Goal: Task Accomplishment & Management: Manage account settings

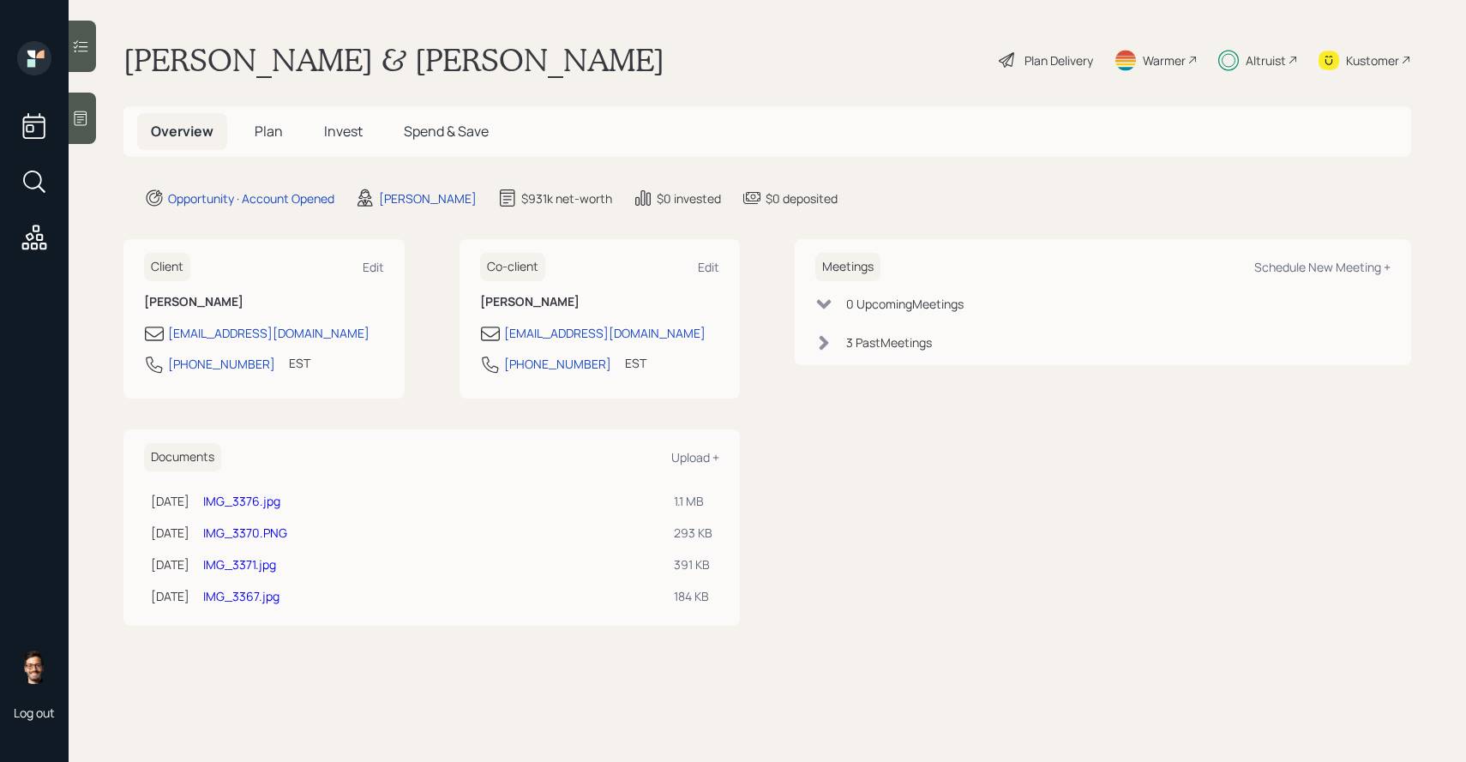
click at [346, 128] on span "Invest" at bounding box center [343, 131] width 39 height 19
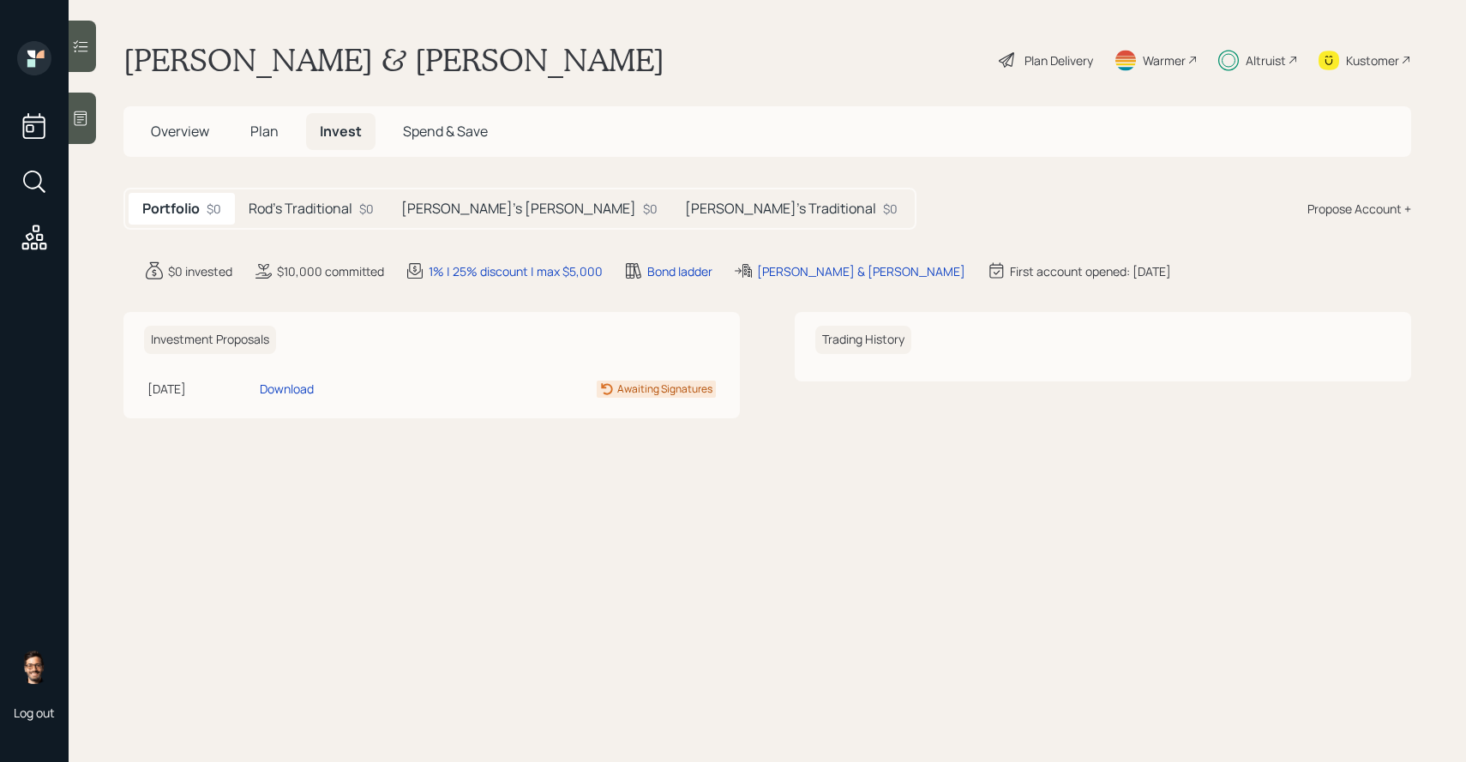
click at [298, 198] on div "Rod's Traditional $0" at bounding box center [311, 209] width 153 height 32
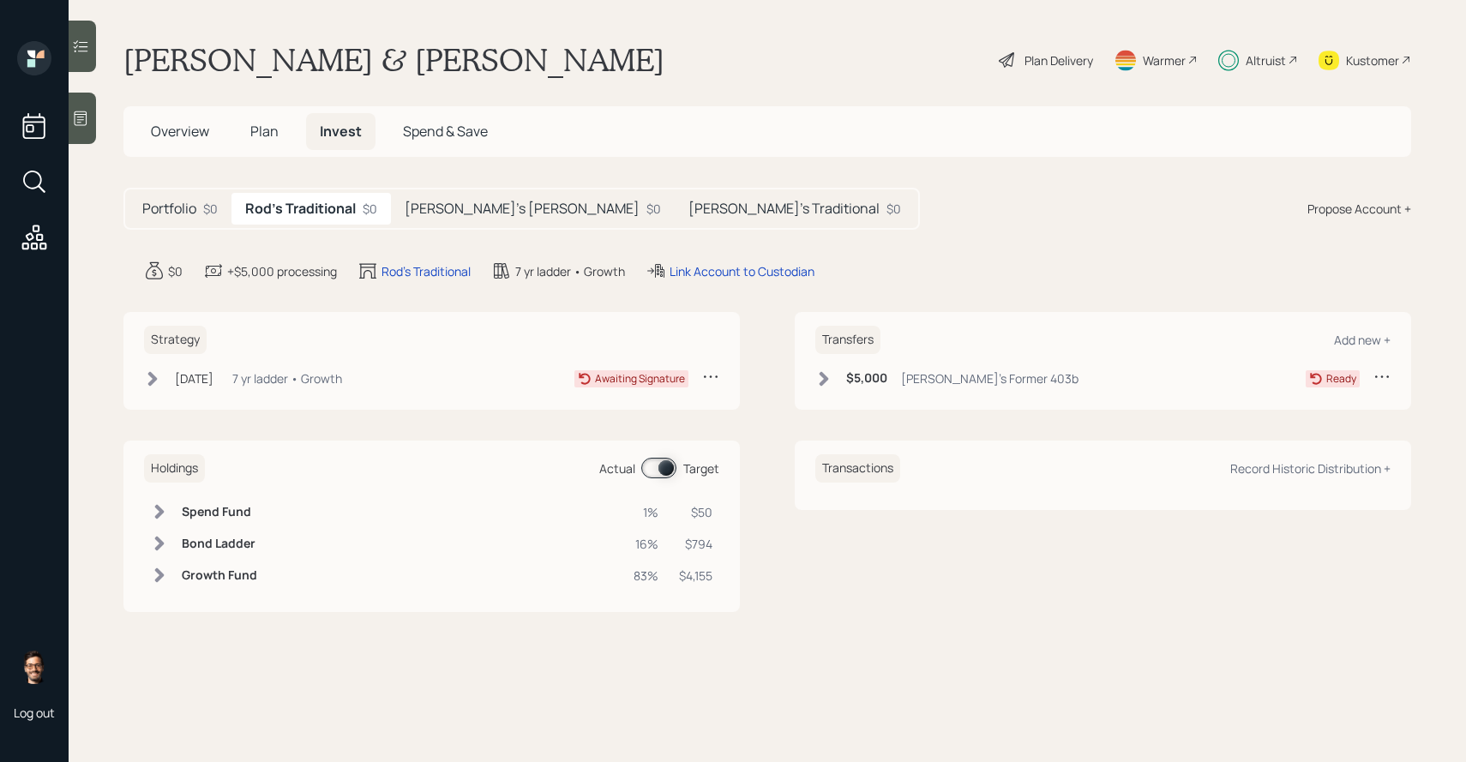
click at [416, 203] on h5 "[PERSON_NAME]'s [PERSON_NAME]" at bounding box center [522, 209] width 235 height 16
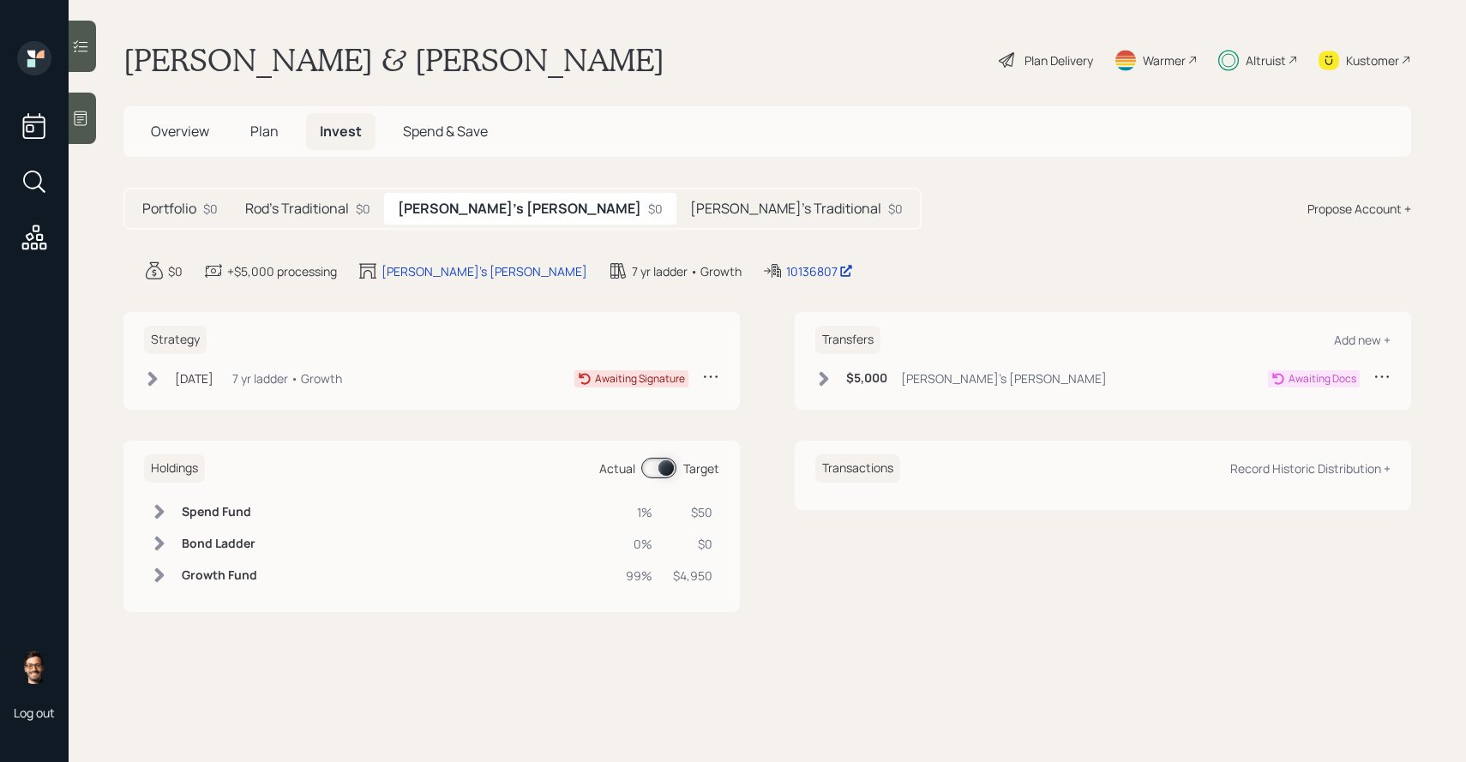
click at [690, 213] on h5 "[PERSON_NAME]'s Traditional" at bounding box center [785, 209] width 191 height 16
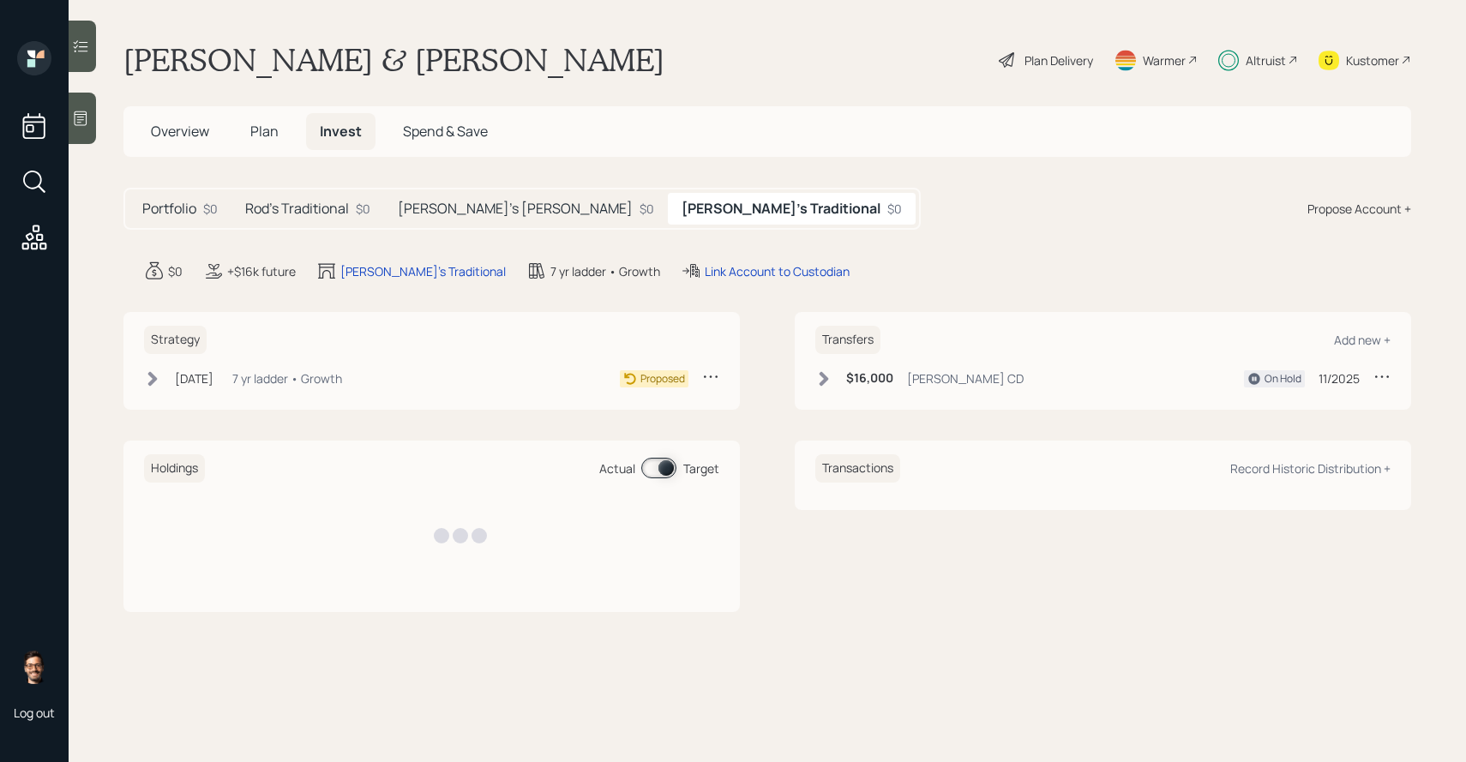
click at [467, 213] on h5 "[PERSON_NAME]'s [PERSON_NAME]" at bounding box center [515, 209] width 235 height 16
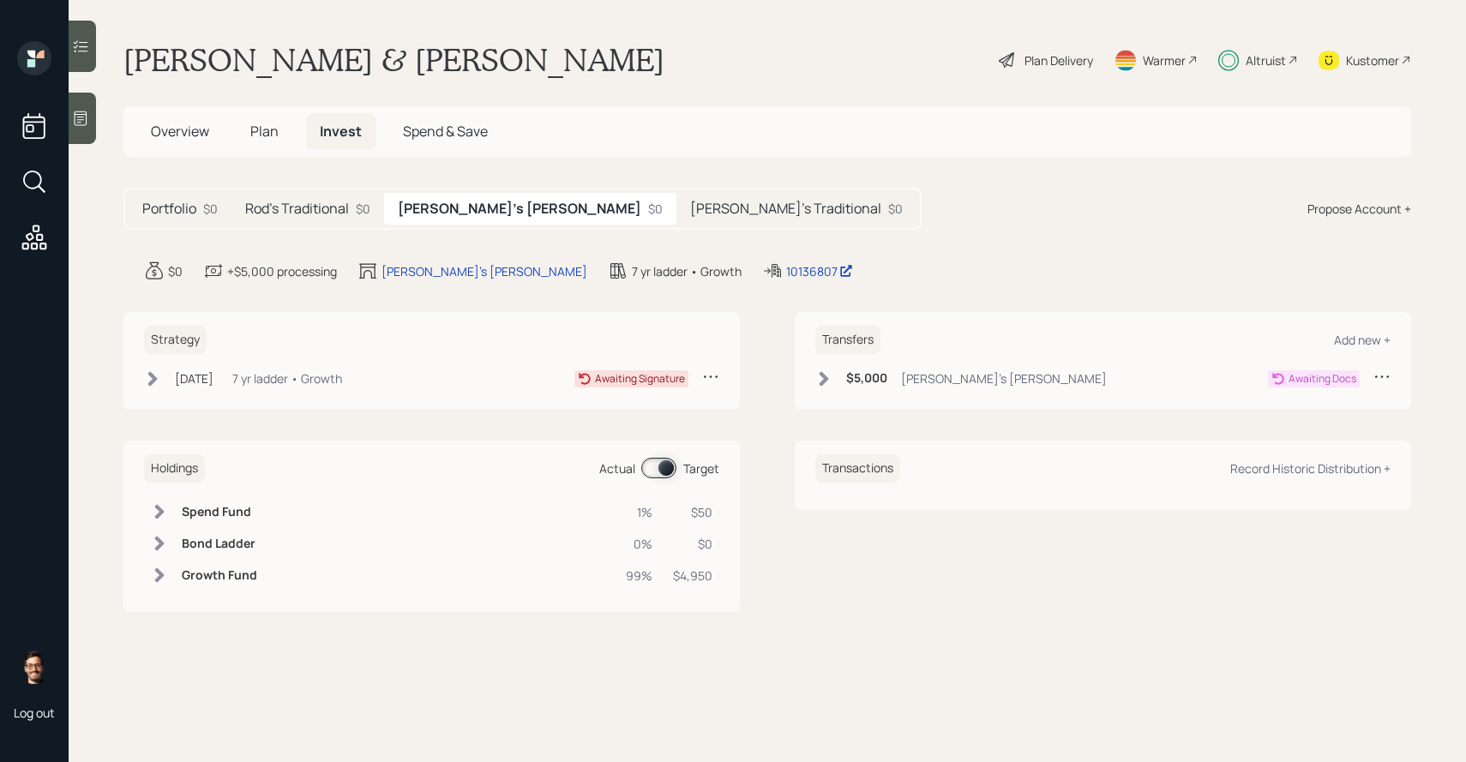
click at [320, 201] on h5 "Rod's Traditional" at bounding box center [297, 209] width 104 height 16
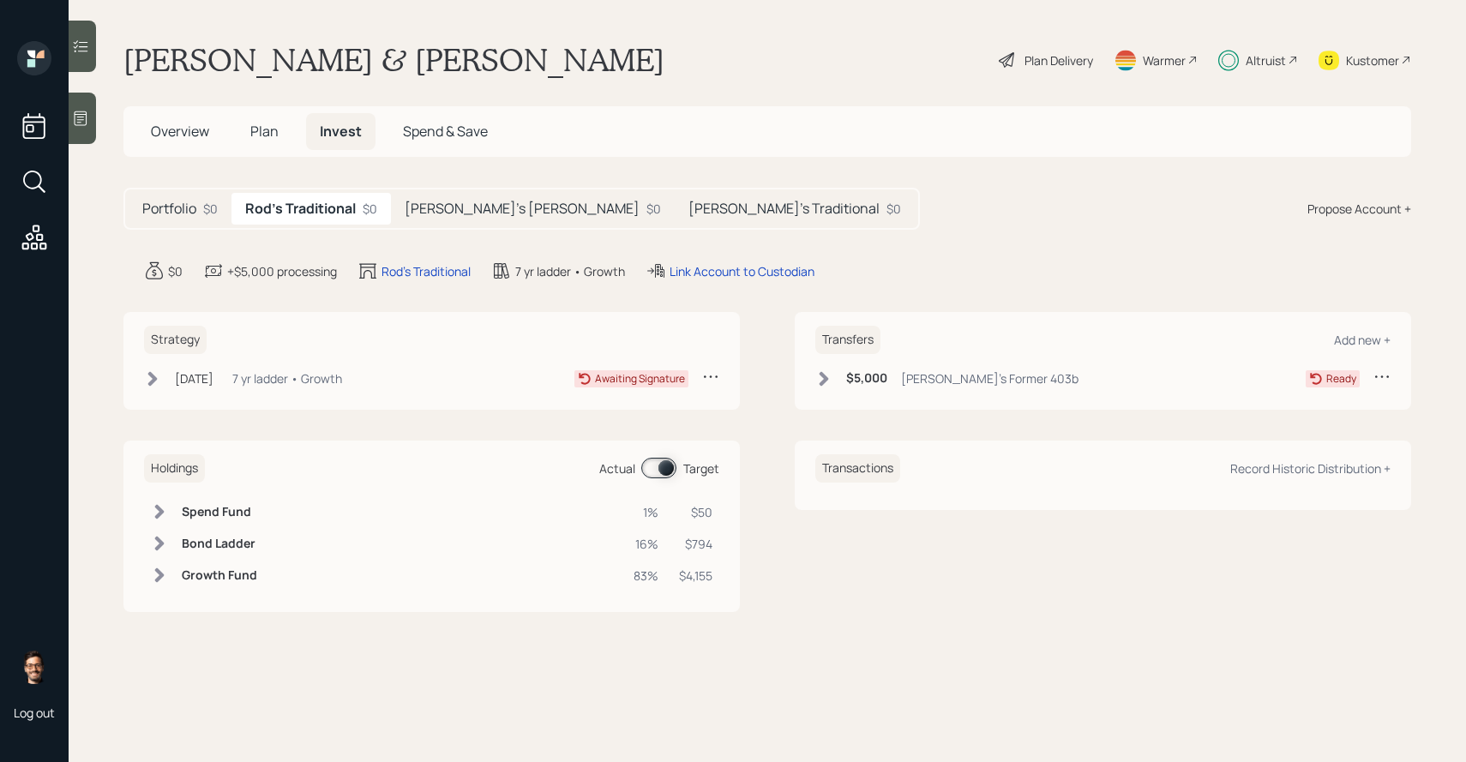
click at [427, 210] on h5 "[PERSON_NAME]'s [PERSON_NAME]" at bounding box center [522, 209] width 235 height 16
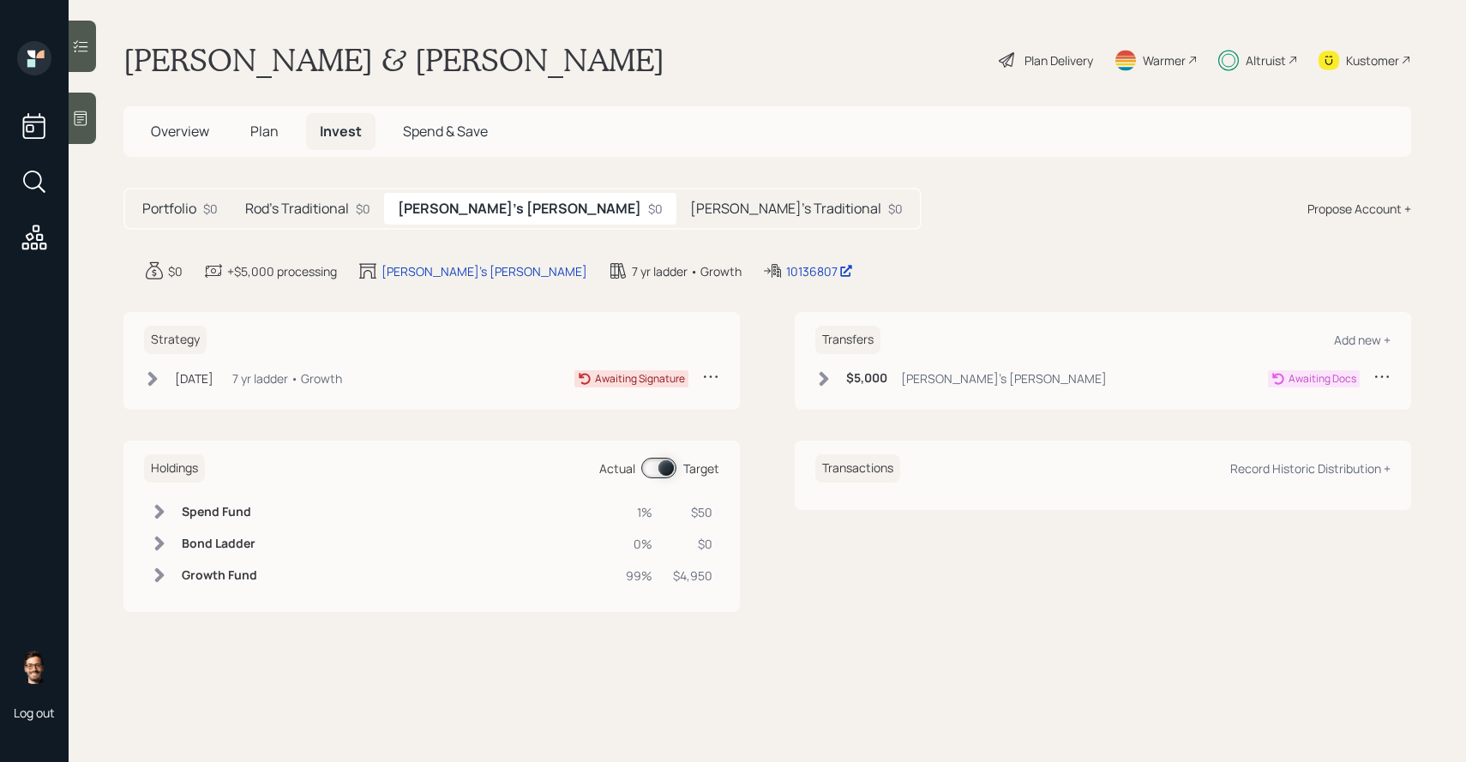
click at [821, 378] on icon at bounding box center [823, 378] width 17 height 17
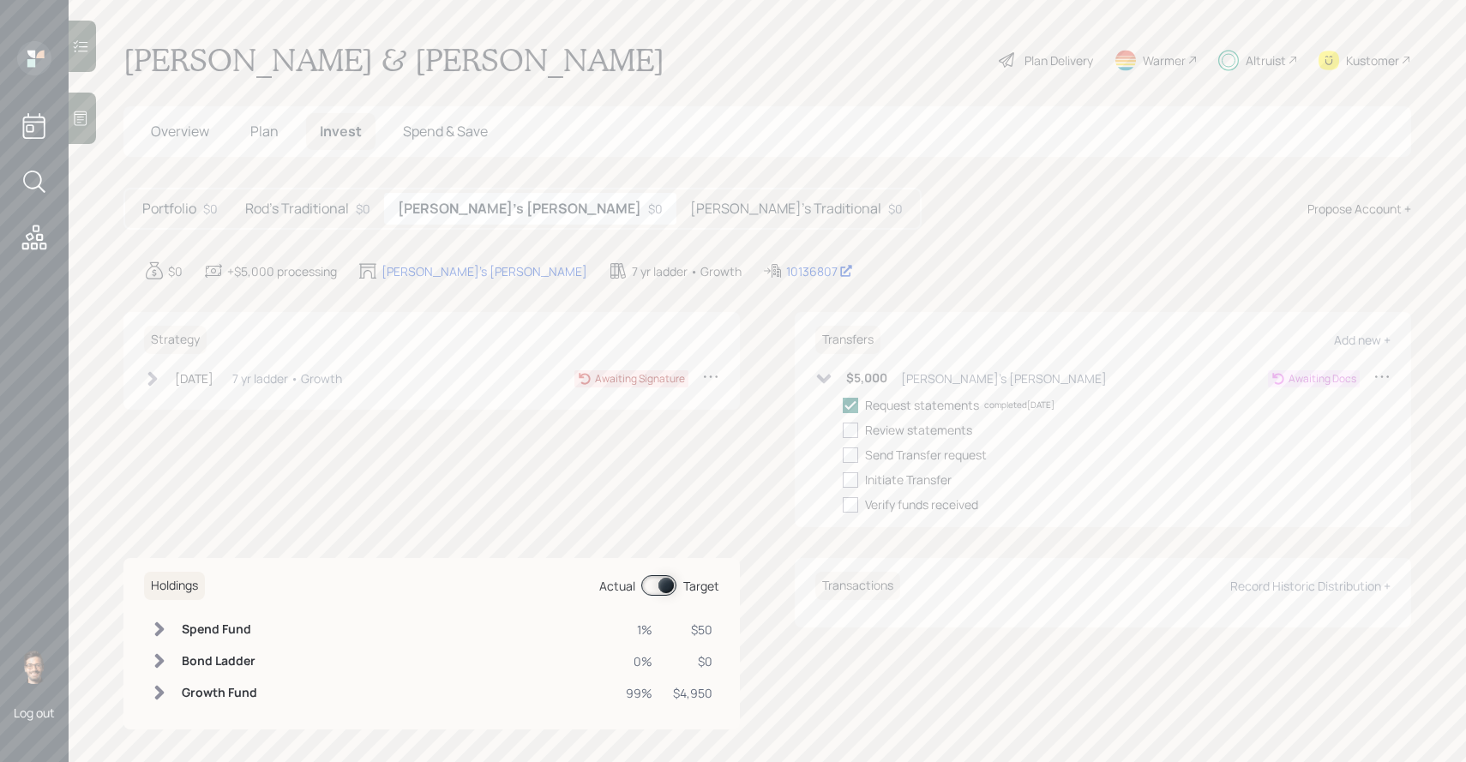
click at [821, 378] on icon at bounding box center [824, 378] width 15 height 9
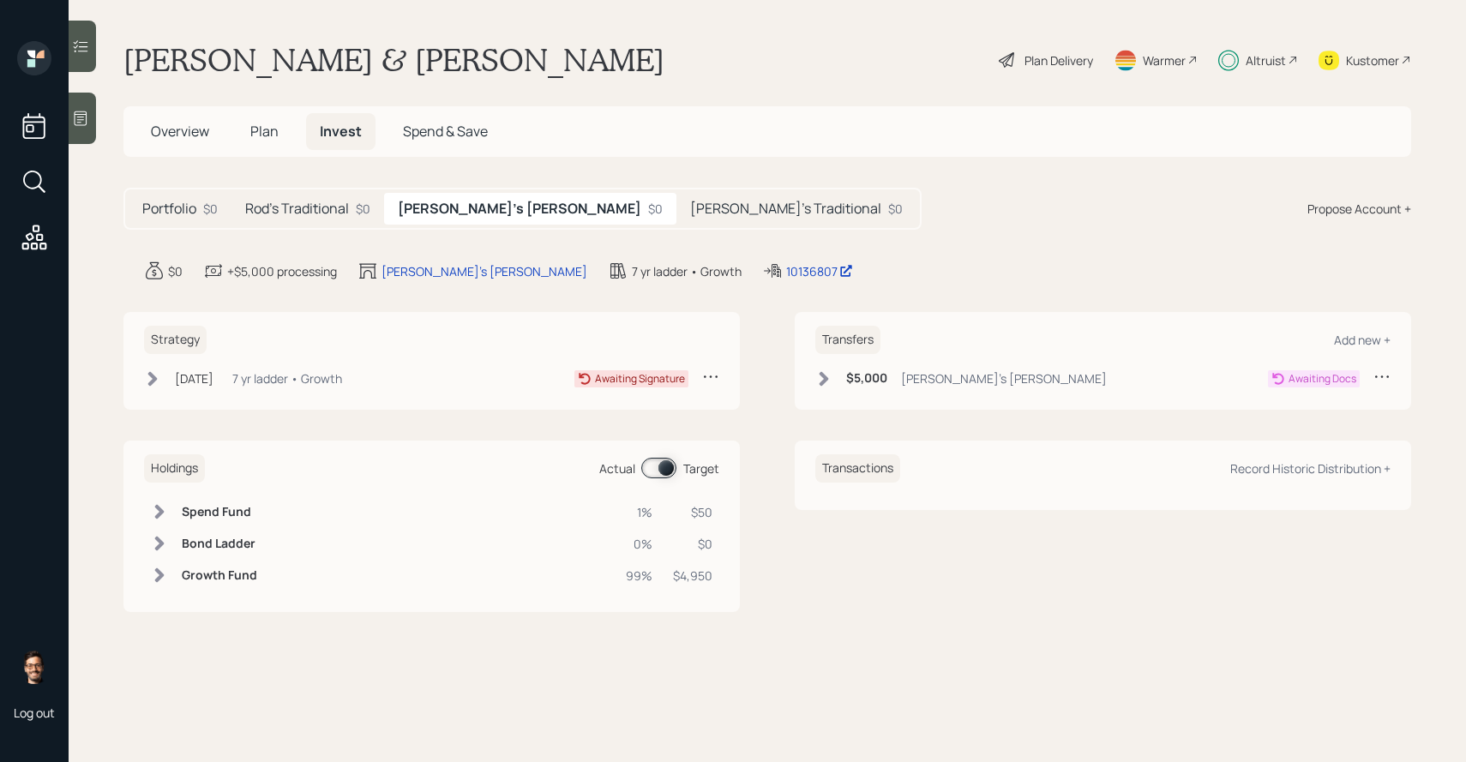
click at [265, 133] on span "Plan" at bounding box center [264, 131] width 28 height 19
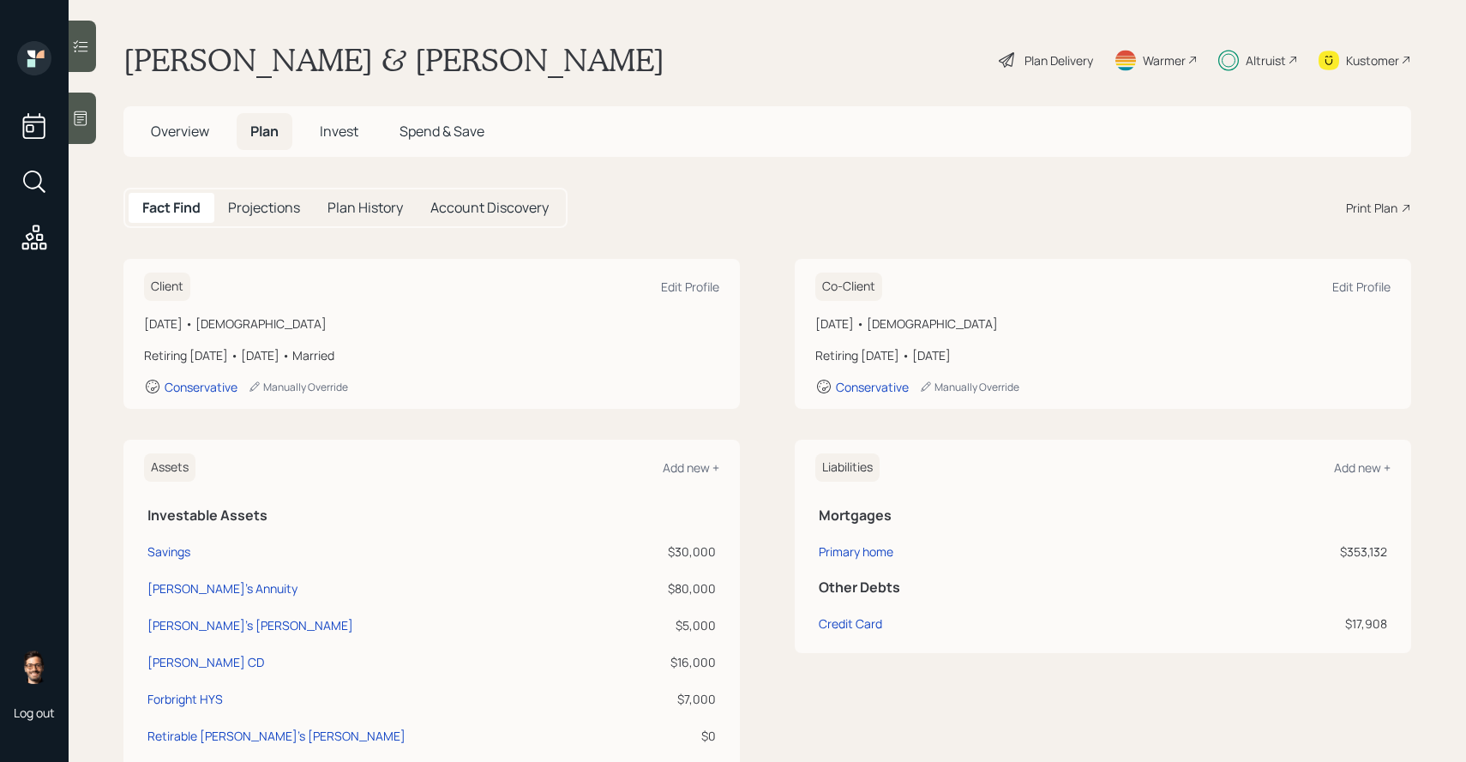
click at [319, 142] on h5 "Invest" at bounding box center [339, 131] width 66 height 37
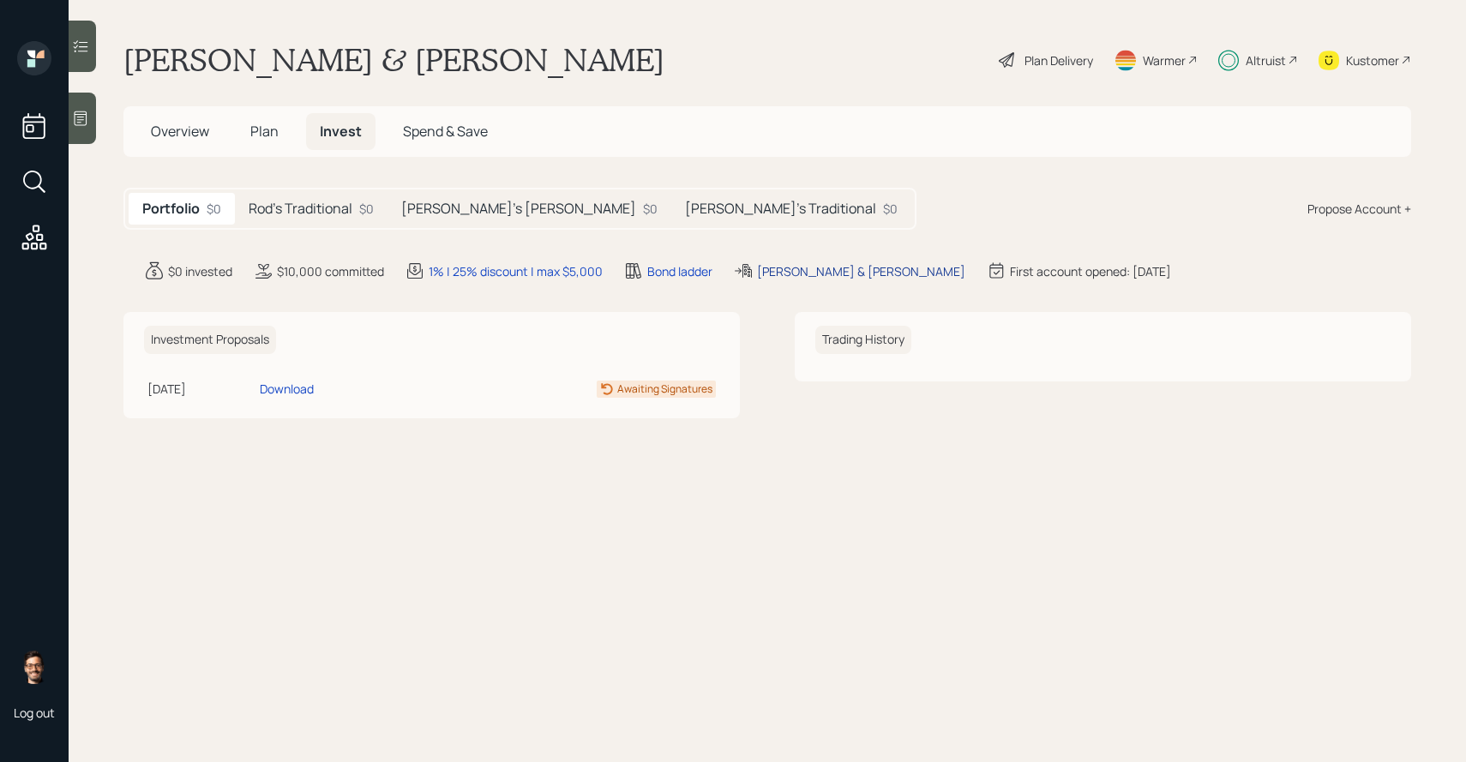
click at [788, 267] on div "[PERSON_NAME] & [PERSON_NAME]" at bounding box center [861, 271] width 208 height 18
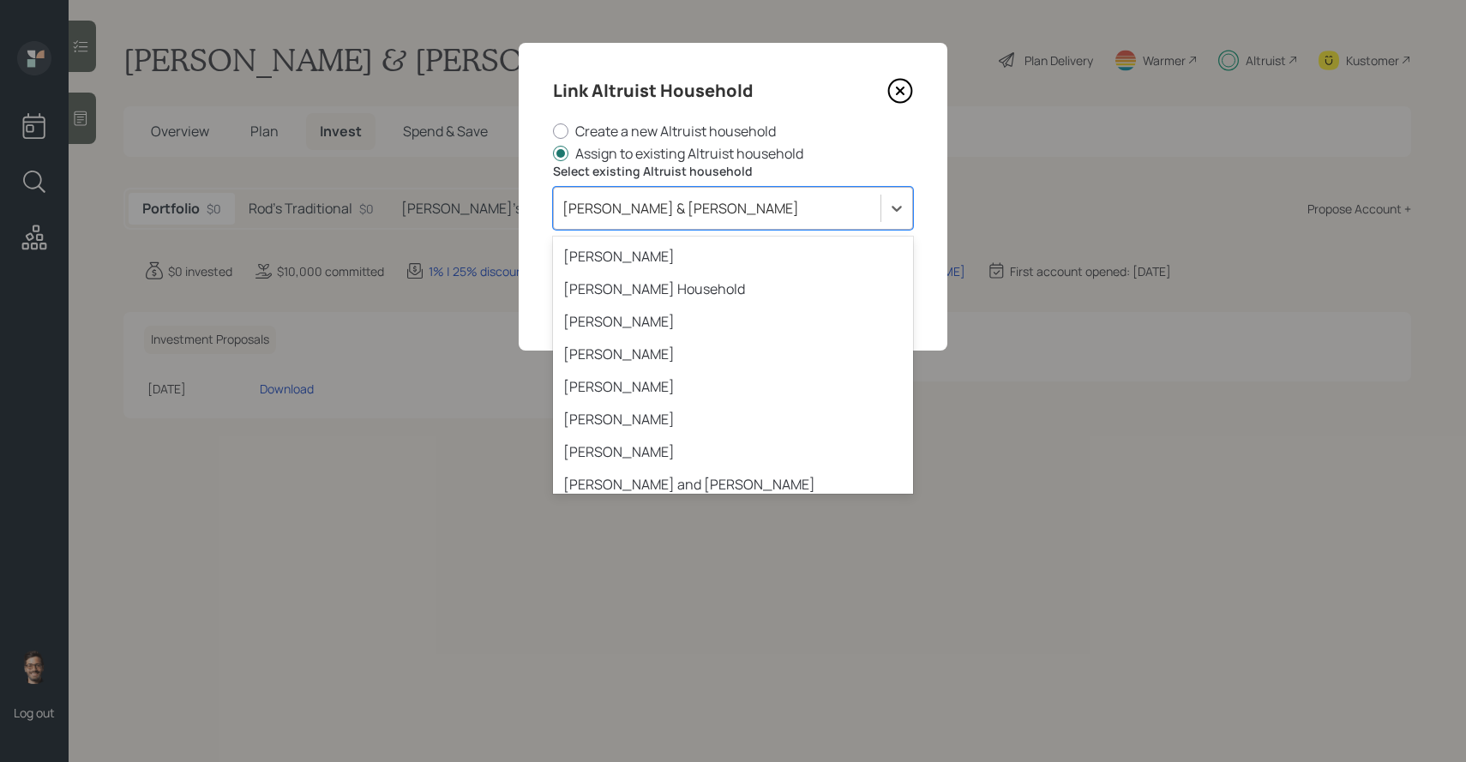
click at [672, 213] on div "[PERSON_NAME] & [PERSON_NAME]" at bounding box center [680, 208] width 237 height 19
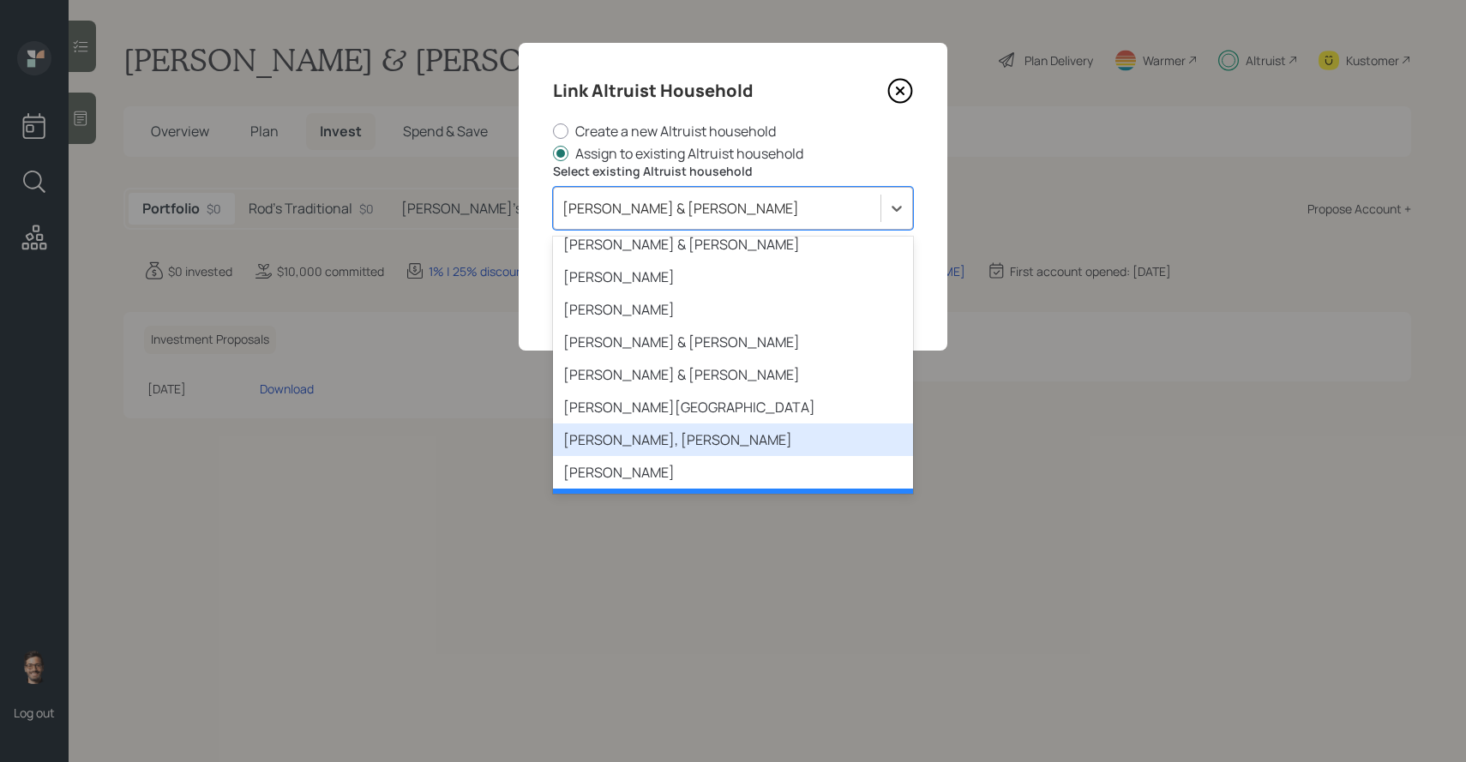
scroll to position [2389, 0]
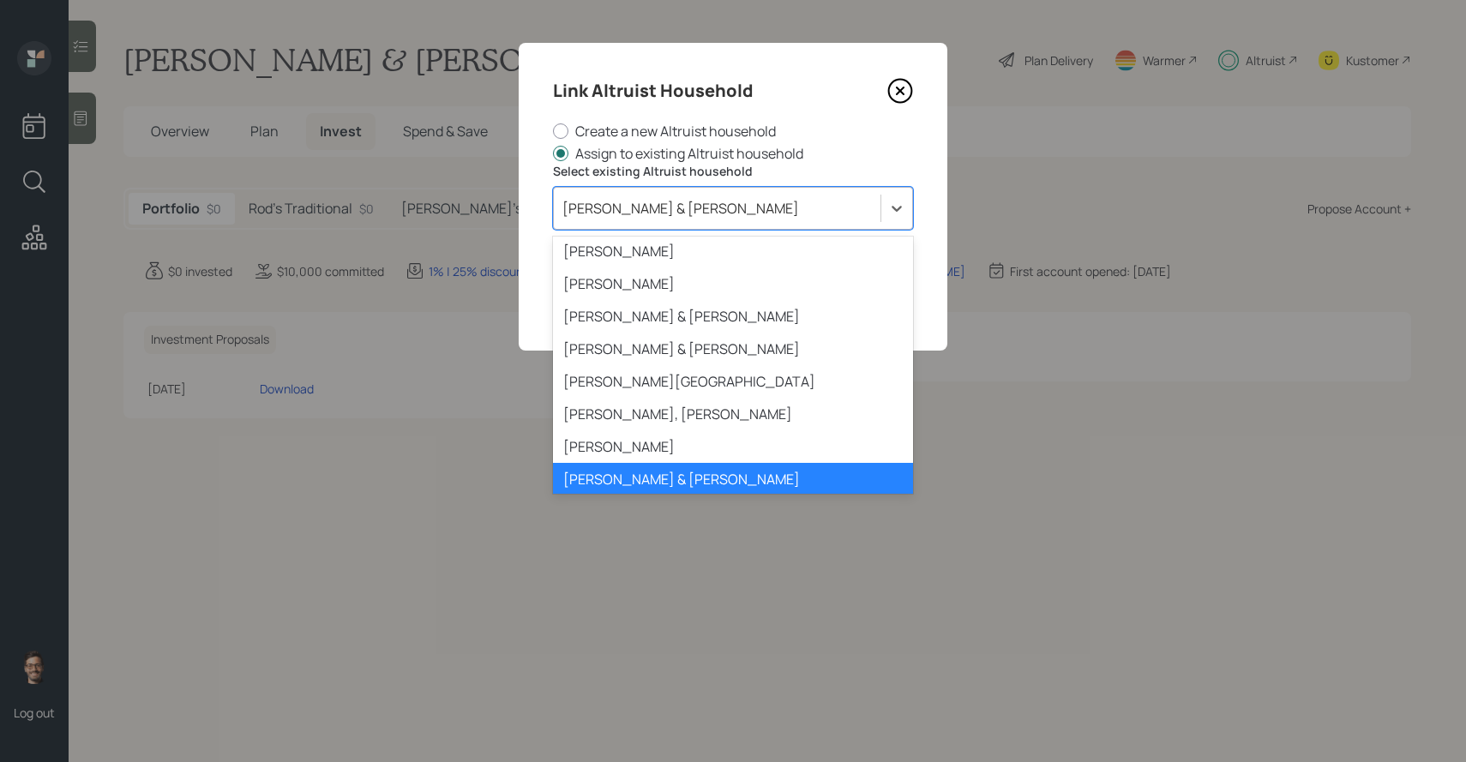
click at [674, 496] on div "[PERSON_NAME], La [PERSON_NAME] & [PERSON_NAME]" at bounding box center [733, 521] width 360 height 51
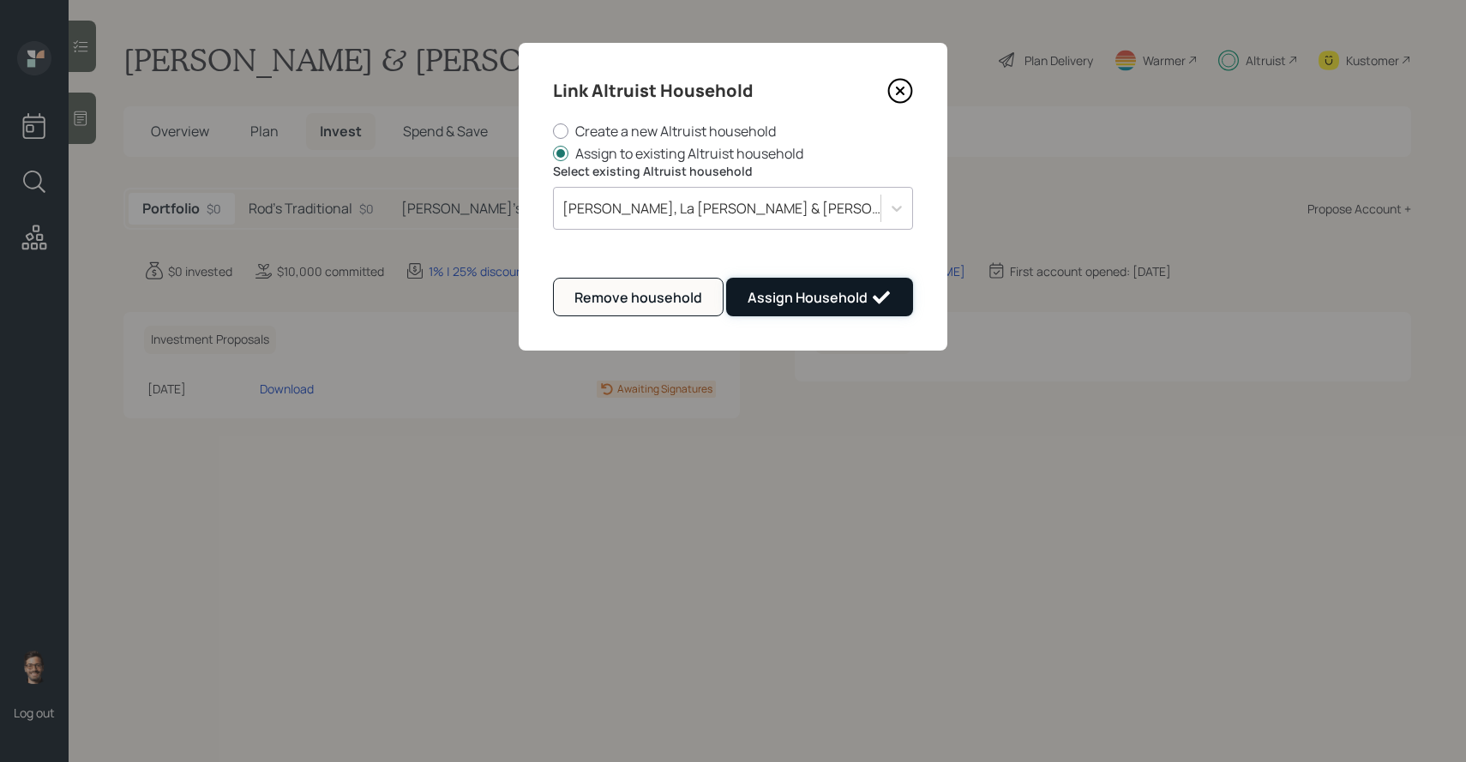
click at [821, 304] on div "Assign Household" at bounding box center [820, 297] width 144 height 21
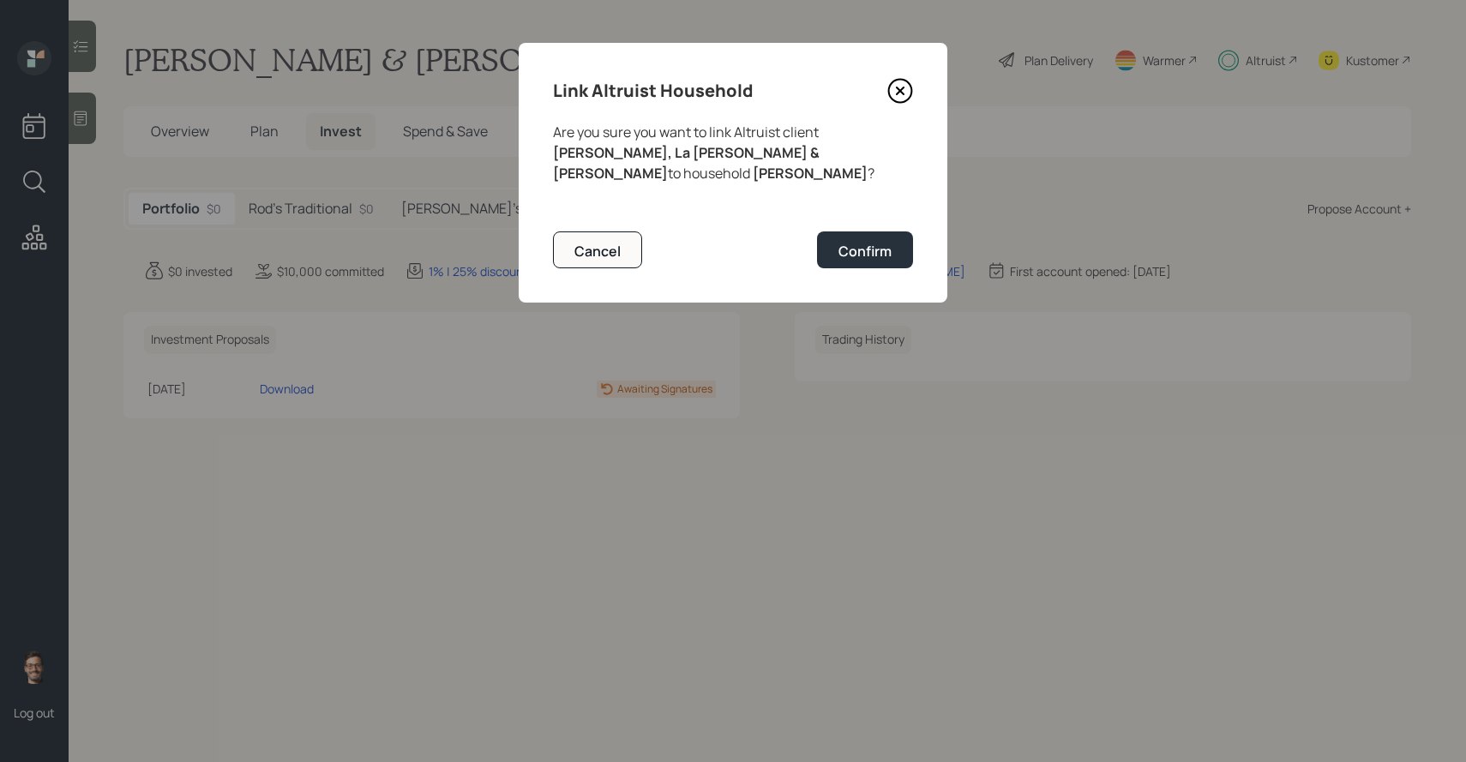
click at [846, 252] on div "Link Altruist Household Are you sure you want to link Altruist client [PERSON_N…" at bounding box center [733, 173] width 429 height 260
click at [851, 242] on div "Confirm" at bounding box center [865, 251] width 53 height 19
